Goal: Communication & Community: Answer question/provide support

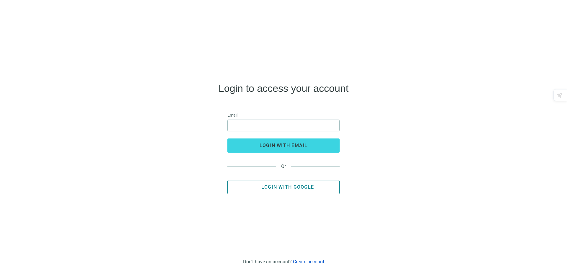
click at [287, 187] on span "Login with Google" at bounding box center [287, 187] width 53 height 6
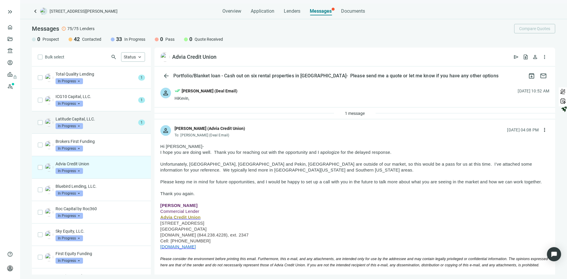
click at [99, 124] on div "Latitude Capital, LLC. In Progress arrow_drop_down" at bounding box center [96, 122] width 80 height 13
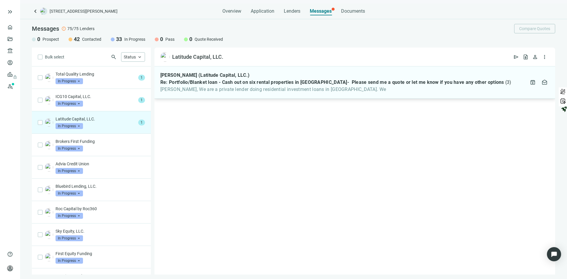
click at [218, 82] on span "Re: Portfolio/Blanket loan - Cash out on six rental properties in IL- Please se…" at bounding box center [332, 82] width 344 height 6
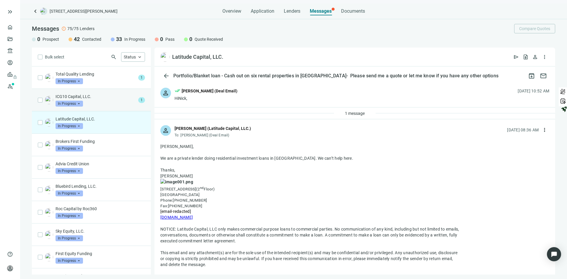
click at [94, 97] on p "ICG10 Capital, LLC." at bounding box center [96, 97] width 80 height 6
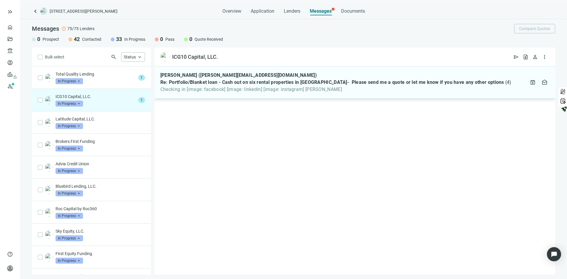
click at [252, 87] on span "Checking in [image: facebook] [image: linkedin] [image: instagram] Warren" at bounding box center [335, 90] width 351 height 6
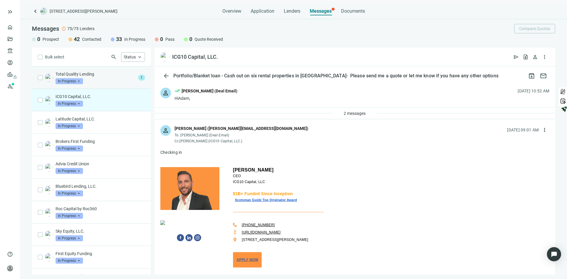
click at [99, 78] on div "Total Quality Lending In Progress arrow_drop_down" at bounding box center [96, 77] width 80 height 13
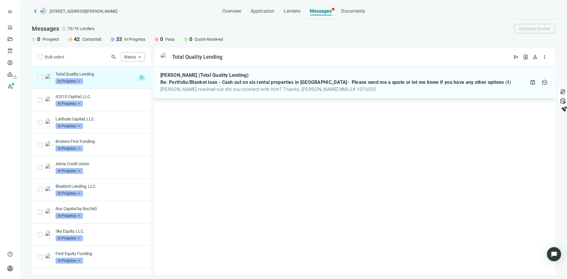
click at [217, 82] on span "Re: Portfolio/Blanket loan - Cash out on six rental properties in IL- Please se…" at bounding box center [332, 82] width 344 height 6
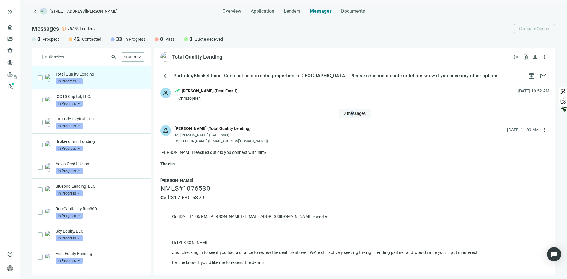
click at [348, 112] on span "2 messages" at bounding box center [355, 113] width 22 height 5
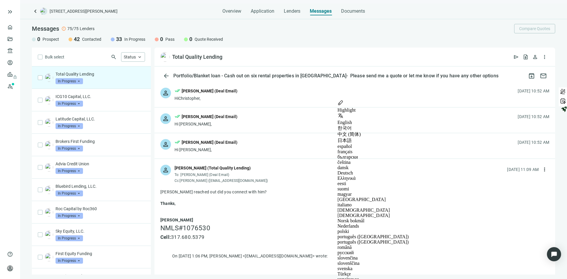
click at [259, 148] on div "person done_all Patrick McRoberts (Deal Email) Hi Christopher, 10.10.2025, 10:5…" at bounding box center [354, 145] width 401 height 25
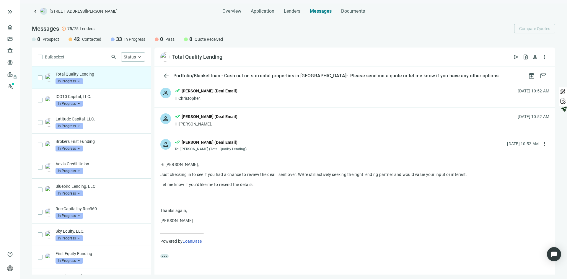
click at [259, 123] on div "person done_all Patrick McRoberts (Deal Email) Hi Christopher, 10.09.2025, 10:5…" at bounding box center [354, 119] width 401 height 25
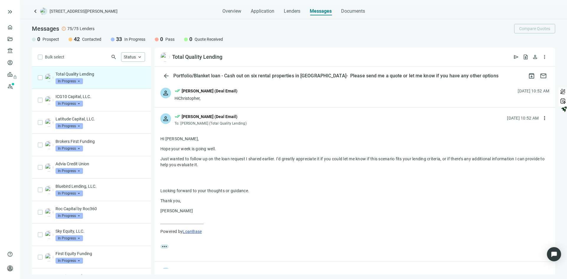
click at [258, 98] on div "person done_all Patrick McRoberts (Deal Email) HiChristopher, 10.08.2025, 10:52…" at bounding box center [354, 94] width 401 height 25
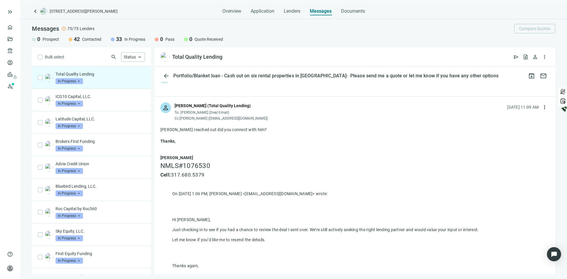
scroll to position [566, 0]
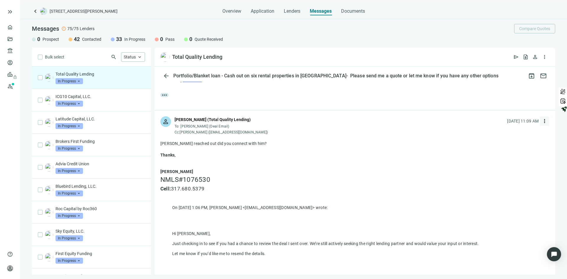
click at [541, 121] on span "more_vert" at bounding box center [544, 121] width 6 height 6
click at [501, 143] on span "Reply all" at bounding box center [502, 145] width 15 height 5
type textarea "**********"
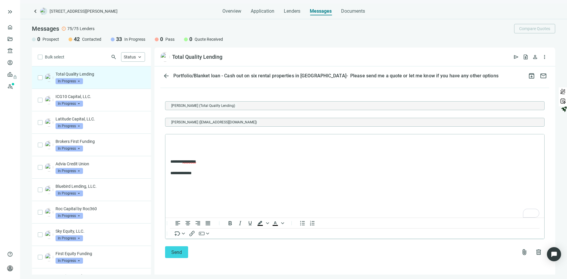
scroll to position [265, 0]
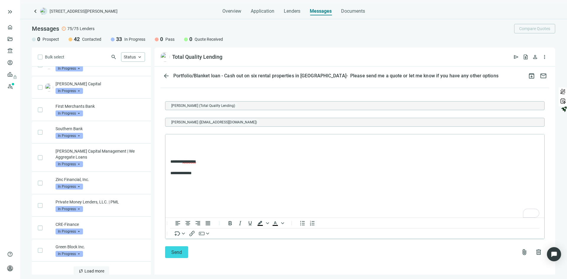
click at [86, 268] on button "sync Load more" at bounding box center [92, 270] width 36 height 9
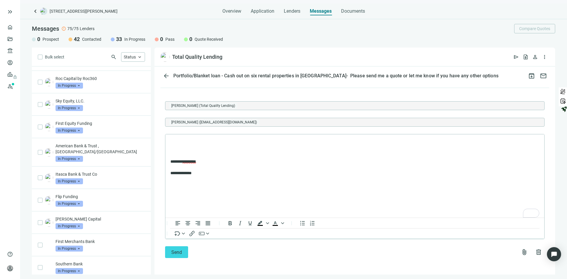
scroll to position [34, 0]
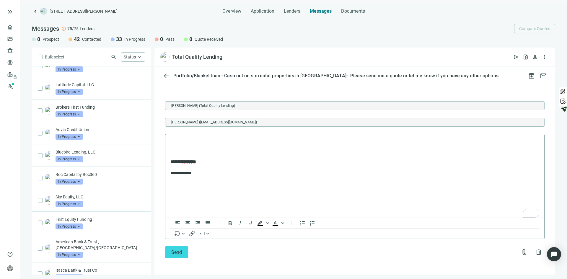
click at [177, 143] on p "To enrich screen reader interactions, please activate Accessibility in Grammarl…" at bounding box center [354, 142] width 369 height 6
click at [535, 212] on div "3" at bounding box center [534, 213] width 6 height 6
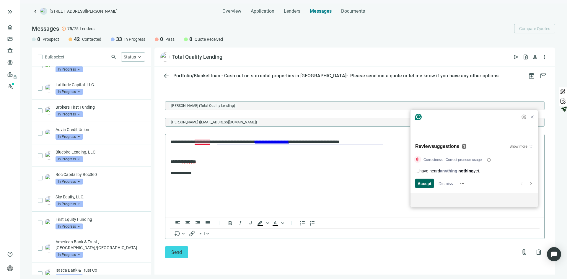
click at [428, 187] on div "Accept" at bounding box center [424, 183] width 14 height 9
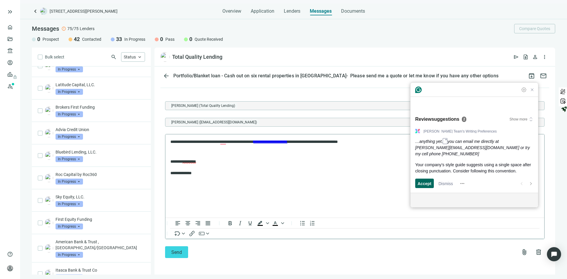
click at [428, 187] on div "Accept" at bounding box center [424, 183] width 14 height 9
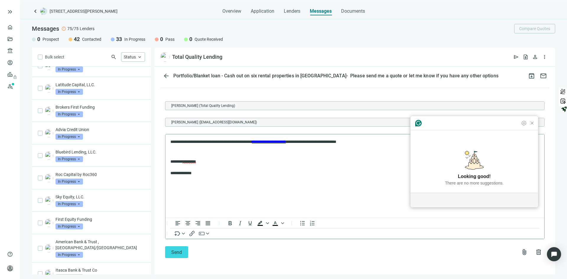
click at [428, 187] on article "Looking good! There are no more suggestions." at bounding box center [474, 168] width 128 height 48
click at [270, 164] on p "**********" at bounding box center [352, 167] width 364 height 17
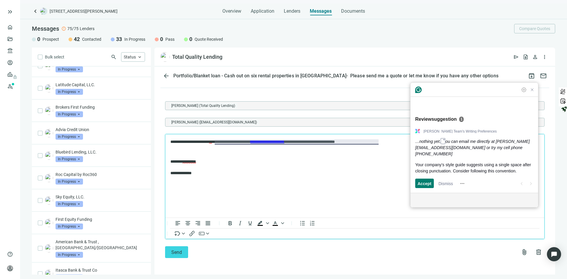
click at [192, 141] on p "**********" at bounding box center [352, 142] width 364 height 6
click at [181, 142] on p "**********" at bounding box center [352, 142] width 364 height 6
click at [426, 187] on div "Accept" at bounding box center [424, 183] width 14 height 9
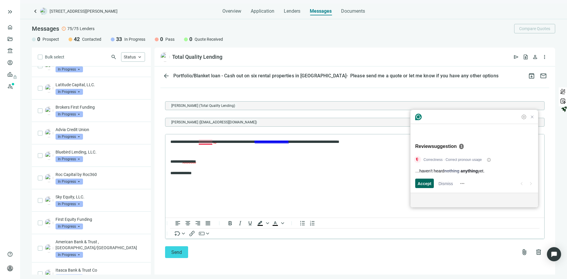
click at [426, 187] on div "Accept" at bounding box center [424, 183] width 14 height 9
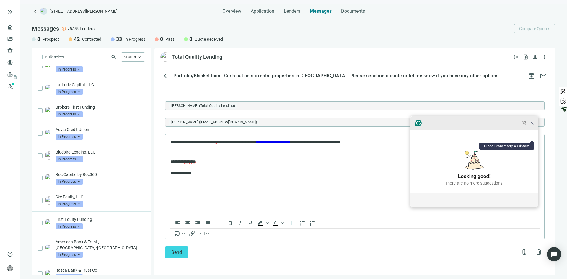
click at [532, 125] on icon "Close Grammarly Assistant" at bounding box center [532, 123] width 5 height 5
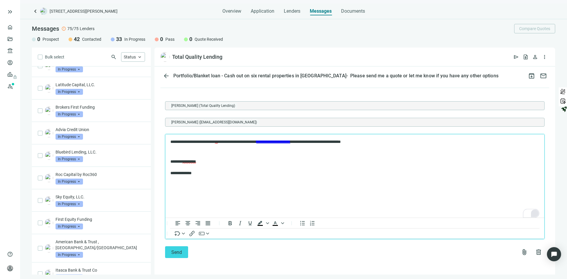
click at [223, 143] on p "**********" at bounding box center [352, 142] width 364 height 6
click at [175, 250] on span "Send" at bounding box center [176, 252] width 11 height 6
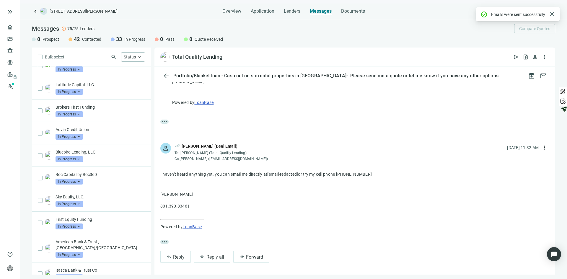
scroll to position [0, 0]
